Goal: Check status: Check status

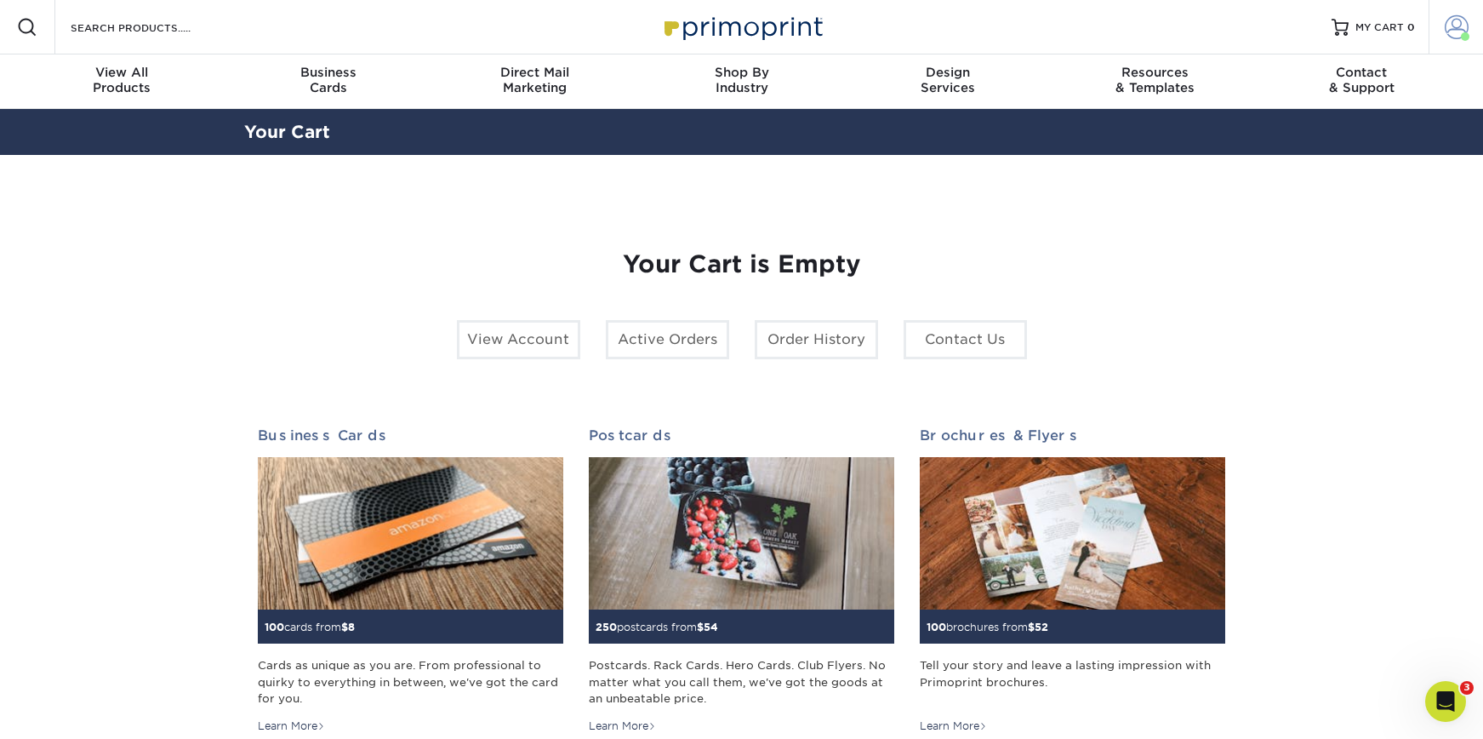
click at [1461, 29] on span at bounding box center [1457, 27] width 24 height 24
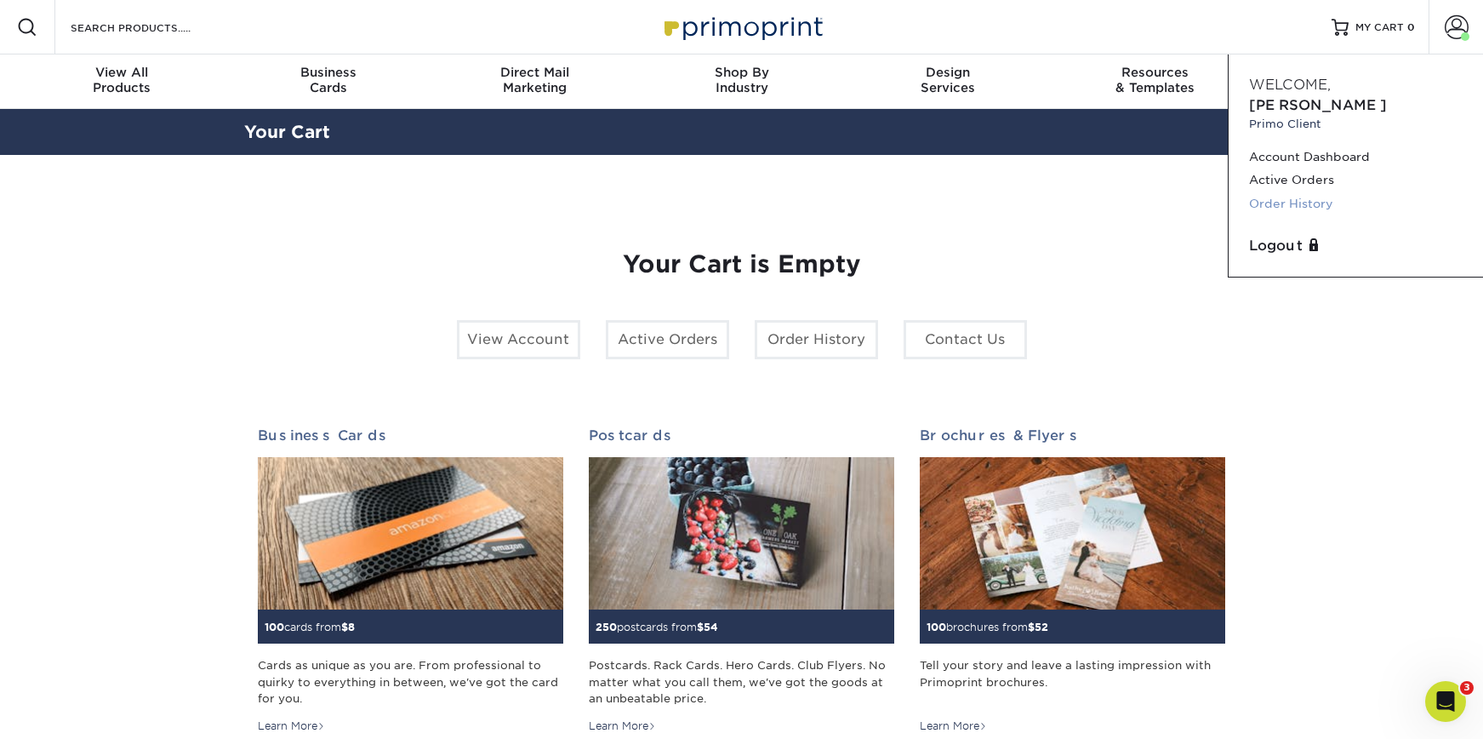
click at [1290, 192] on link "Order History" at bounding box center [1356, 203] width 214 height 23
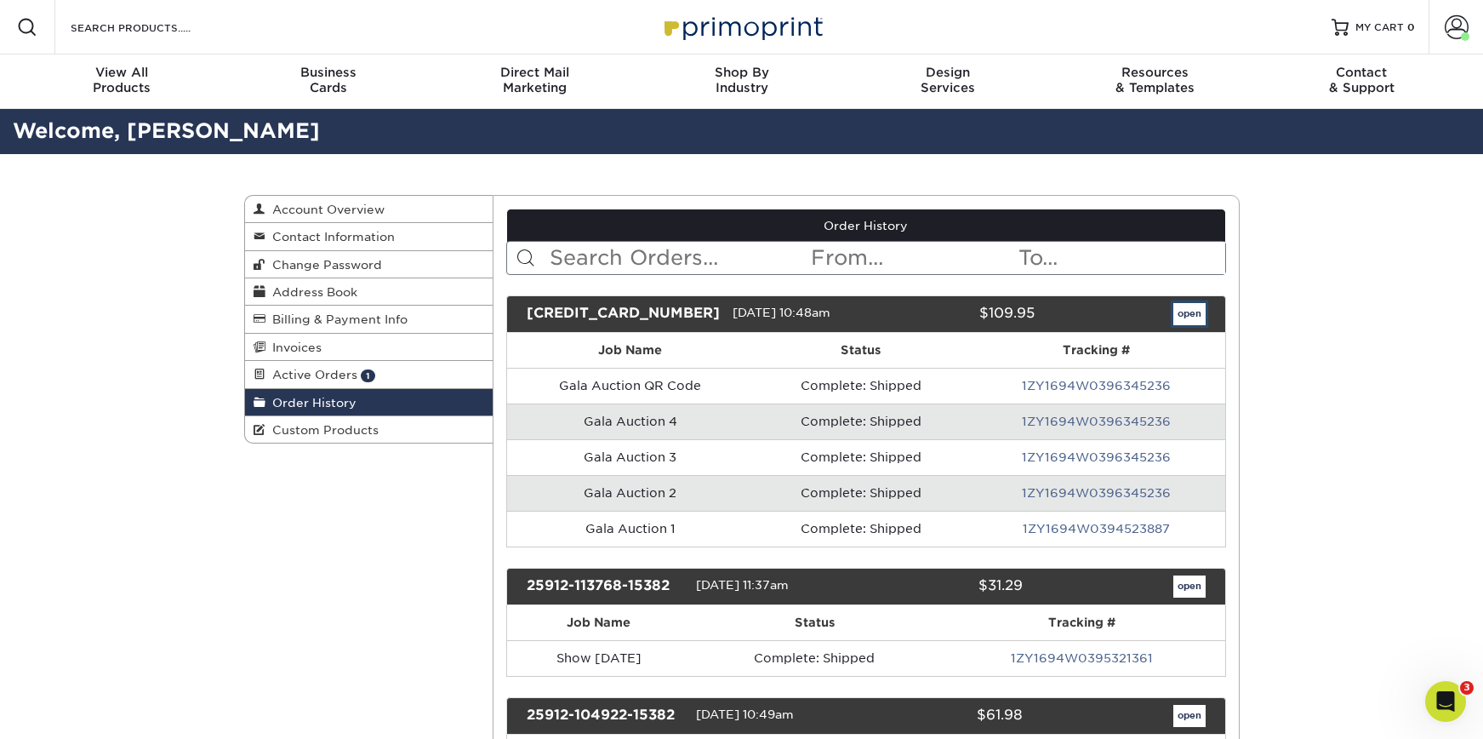
click at [1188, 316] on link "open" at bounding box center [1189, 314] width 32 height 22
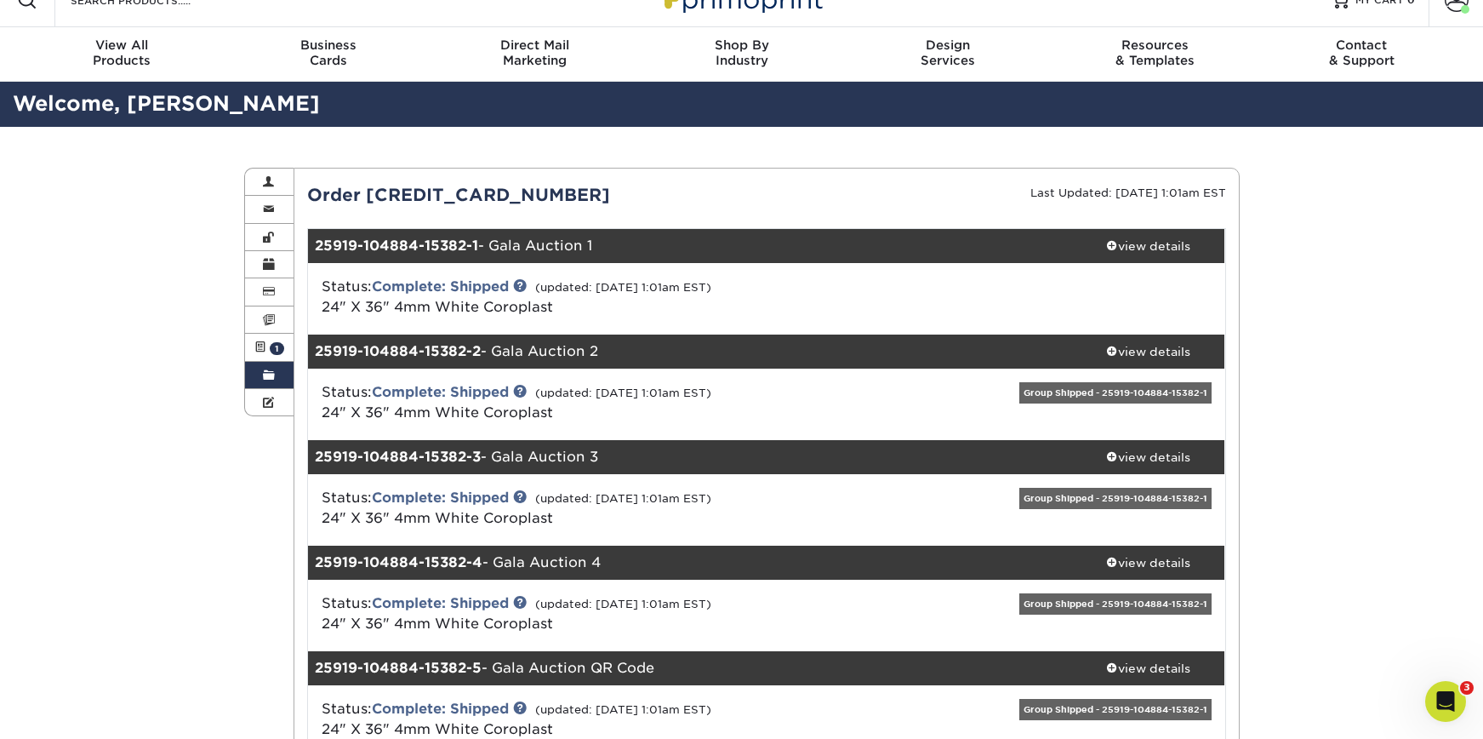
scroll to position [28, 0]
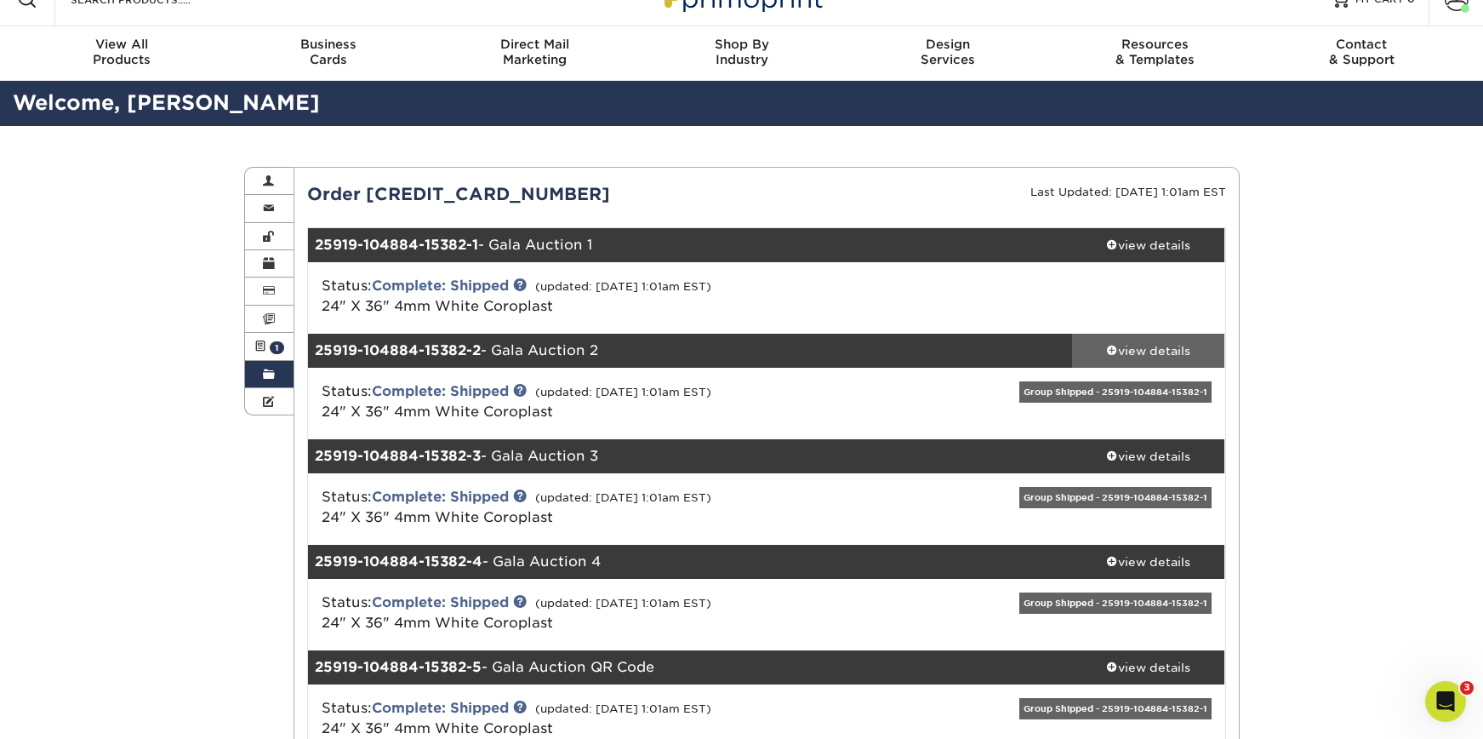
click at [1192, 348] on div "view details" at bounding box center [1148, 350] width 153 height 17
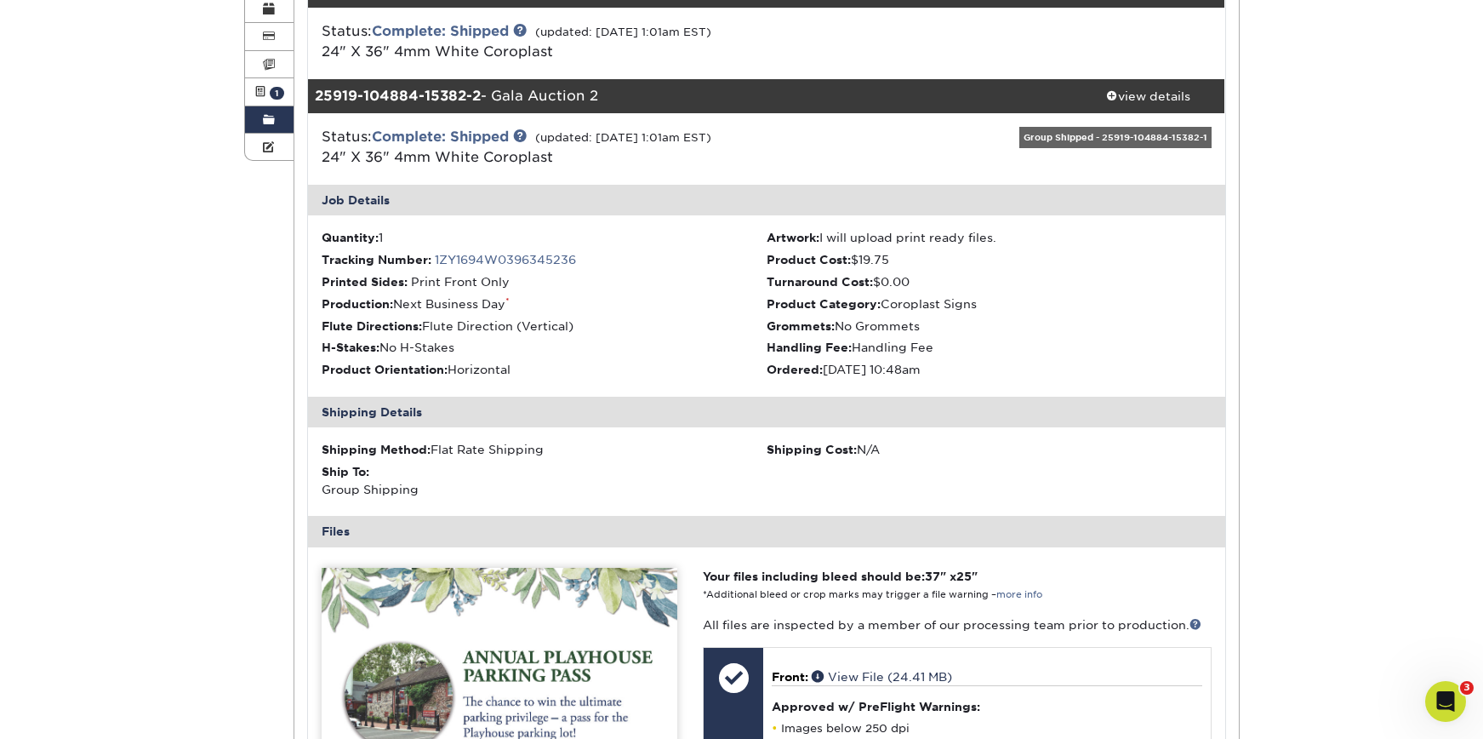
scroll to position [283, 0]
click at [506, 259] on link "1ZY1694W0396345236" at bounding box center [505, 259] width 141 height 14
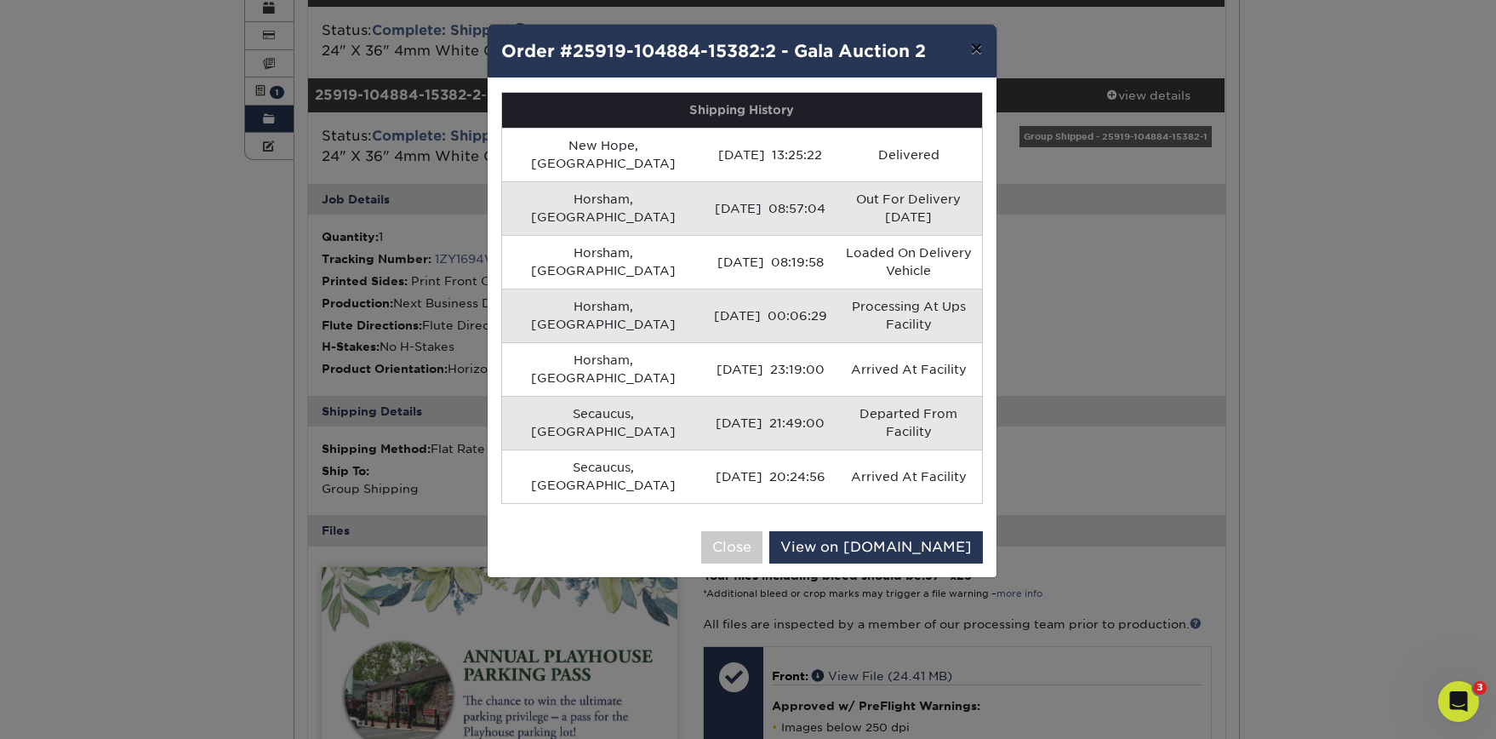
click at [991, 48] on button "×" at bounding box center [975, 49] width 39 height 48
